Goal: Task Accomplishment & Management: Use online tool/utility

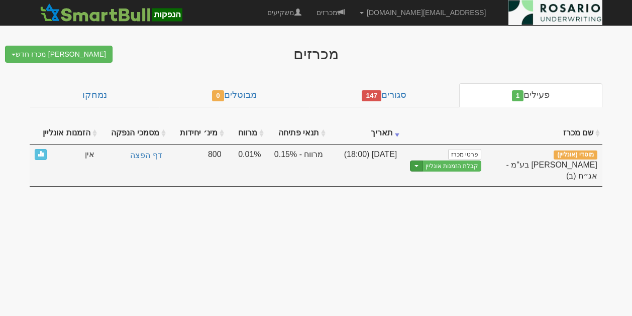
click at [418, 165] on span "button" at bounding box center [416, 166] width 4 height 2
click at [420, 194] on link "עריכת נוסח הזמנה" at bounding box center [433, 195] width 95 height 13
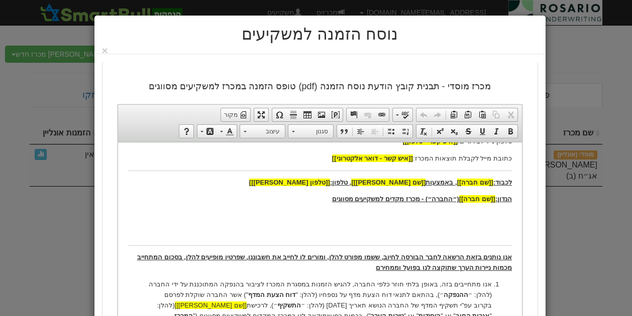
scroll to position [238, 0]
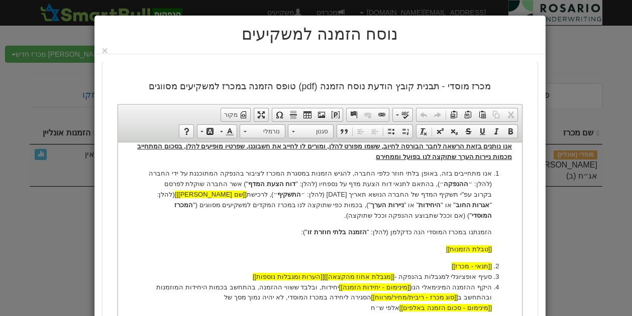
click at [318, 211] on p "אנו מתחייבים בזה, באופן בלתי חוזר כלפי החברה, להגיש הזמנות במסגרת המכרז לציבור …" at bounding box center [319, 194] width 343 height 52
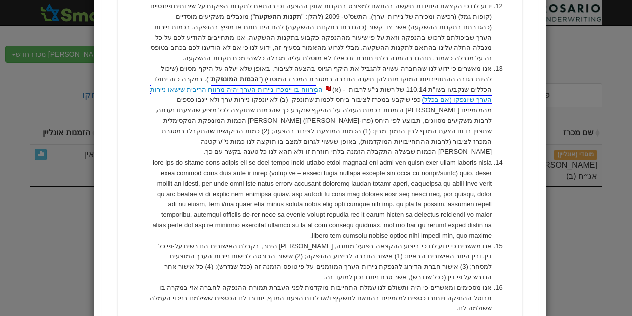
scroll to position [854, 0]
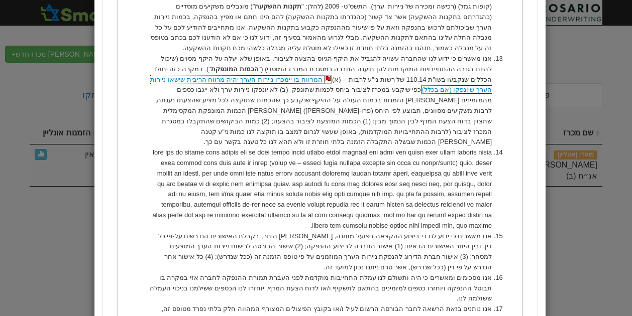
click at [246, 231] on li "אנו מאשרים כי ידוע לנו כי ביצוע ההקצאה בפועל מותנה, [PERSON_NAME] היתר, בקבלת ה…" at bounding box center [319, 252] width 343 height 42
paste body
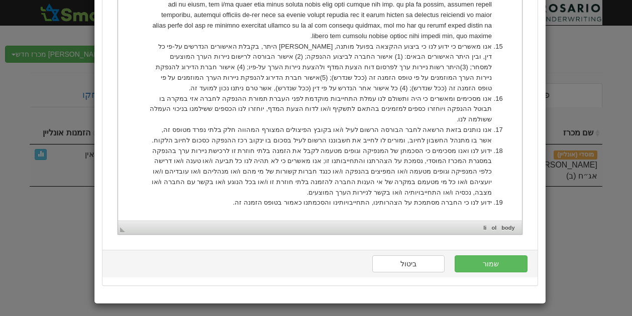
scroll to position [1044, 0]
click at [486, 260] on button "שמור" at bounding box center [490, 263] width 72 height 17
